Goal: Check status: Check status

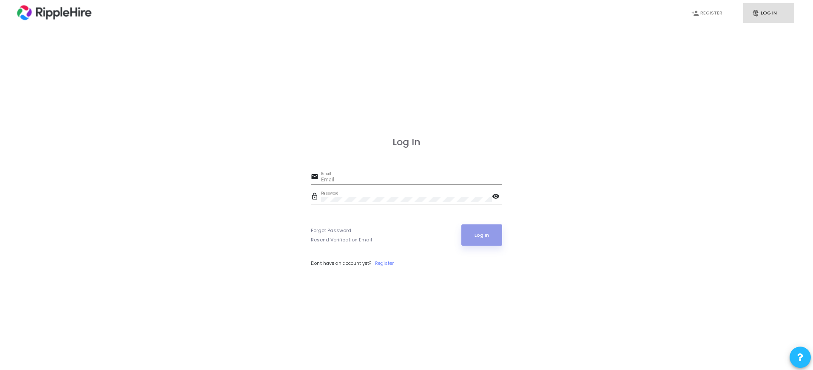
type input "[EMAIL_ADDRESS][DOMAIN_NAME]"
click at [484, 235] on button "Log In" at bounding box center [482, 234] width 41 height 21
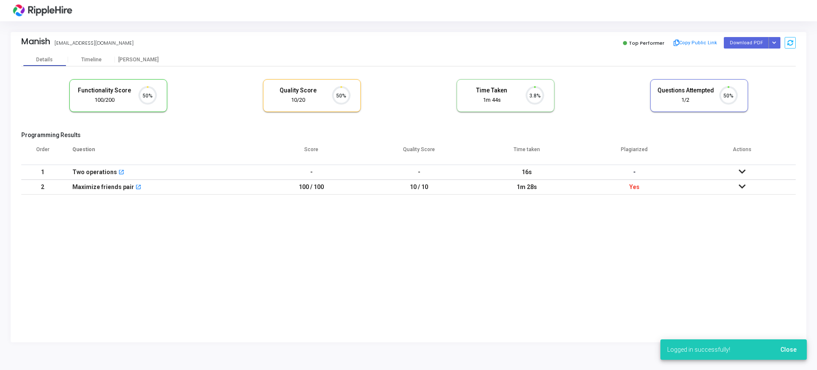
scroll to position [18, 22]
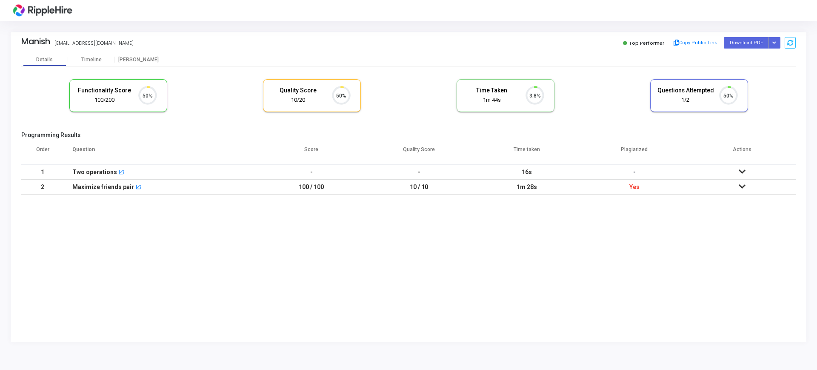
scroll to position [18, 22]
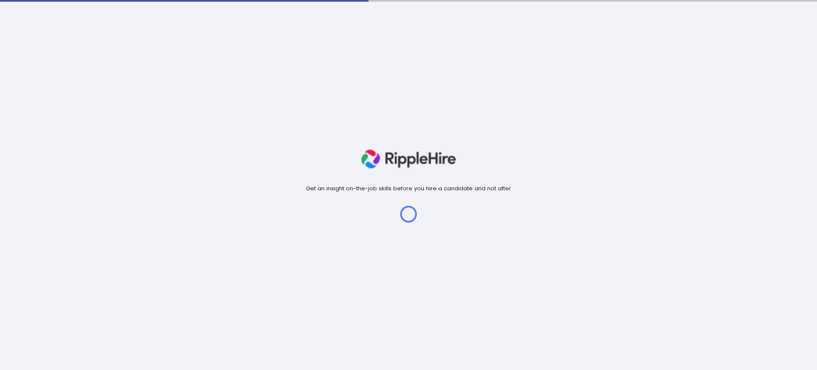
scroll to position [18, 22]
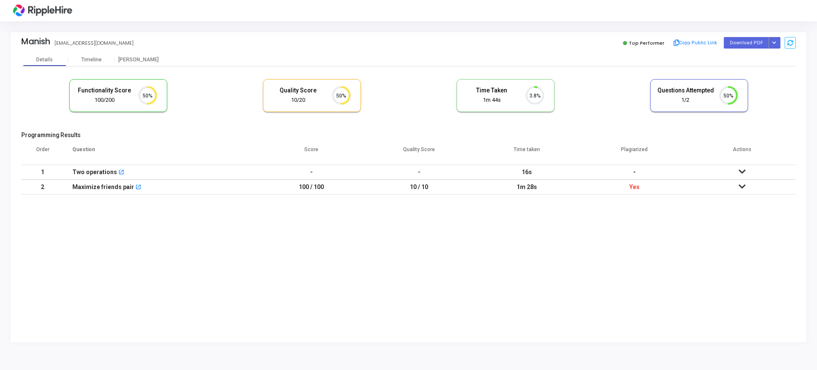
click at [43, 9] on img at bounding box center [43, 10] width 64 height 17
